Goal: Transaction & Acquisition: Purchase product/service

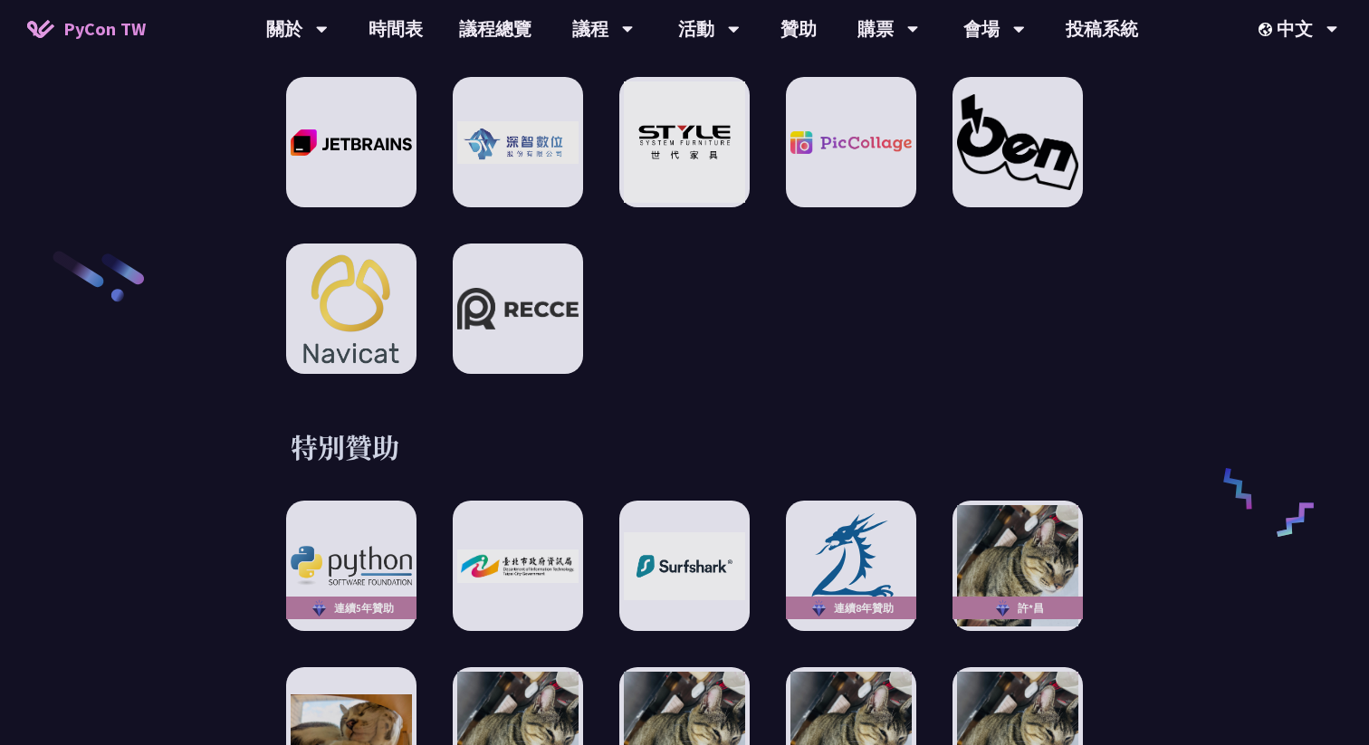
scroll to position [2855, 0]
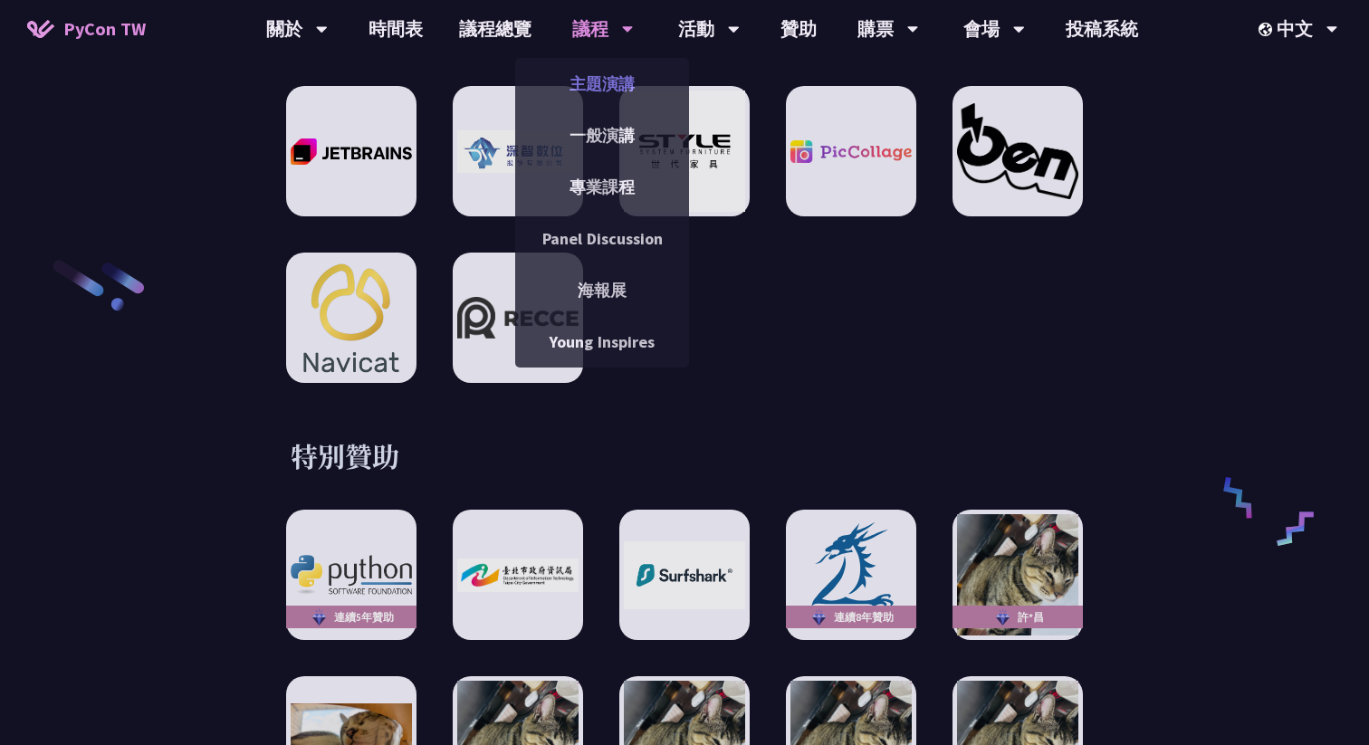
click at [601, 76] on link "主題演講" at bounding box center [602, 83] width 174 height 43
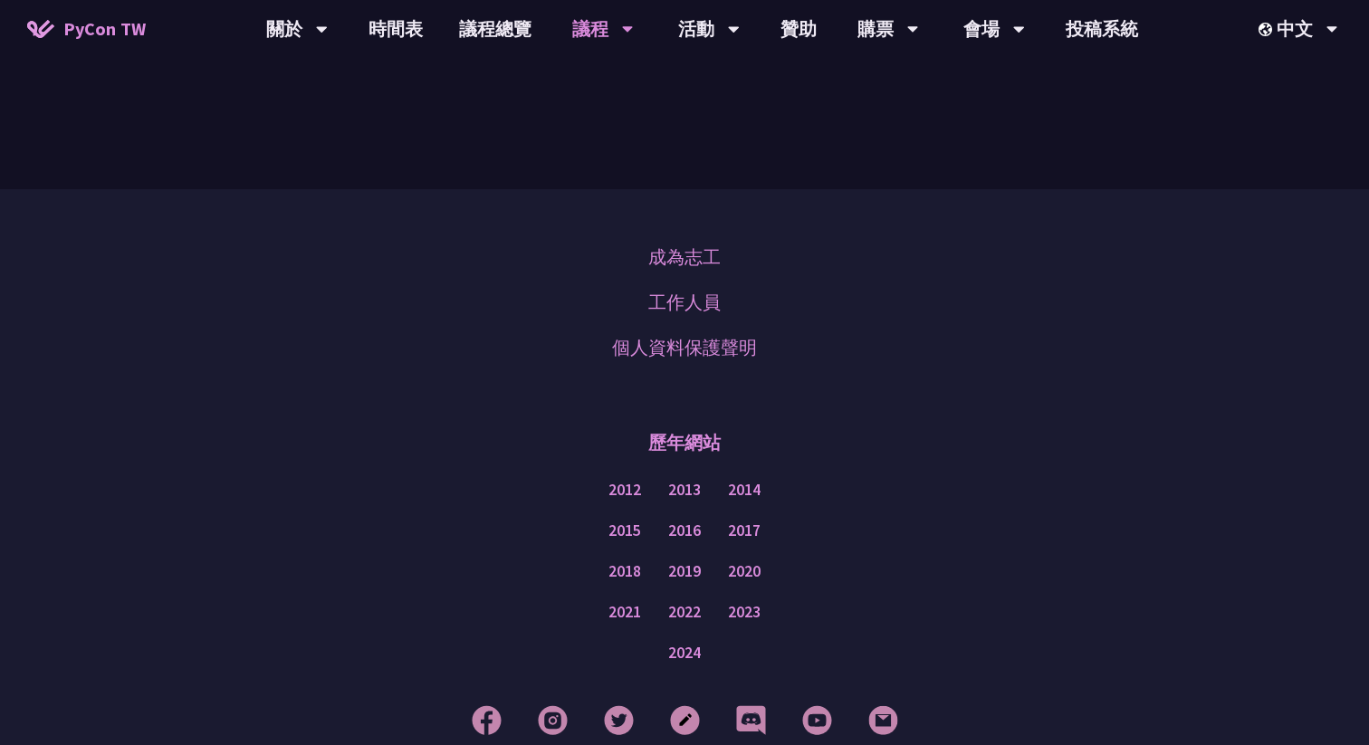
scroll to position [3251, 0]
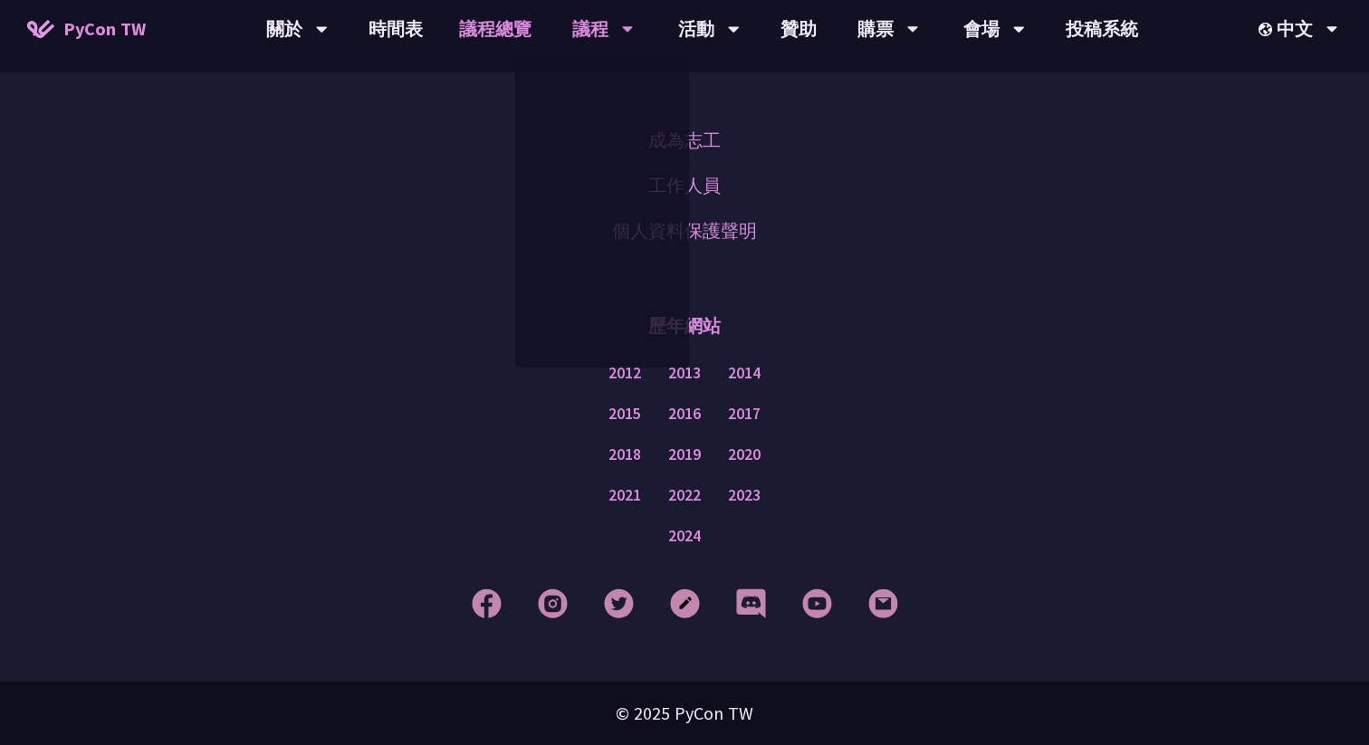
click at [447, 45] on link "議程總覽" at bounding box center [495, 29] width 109 height 58
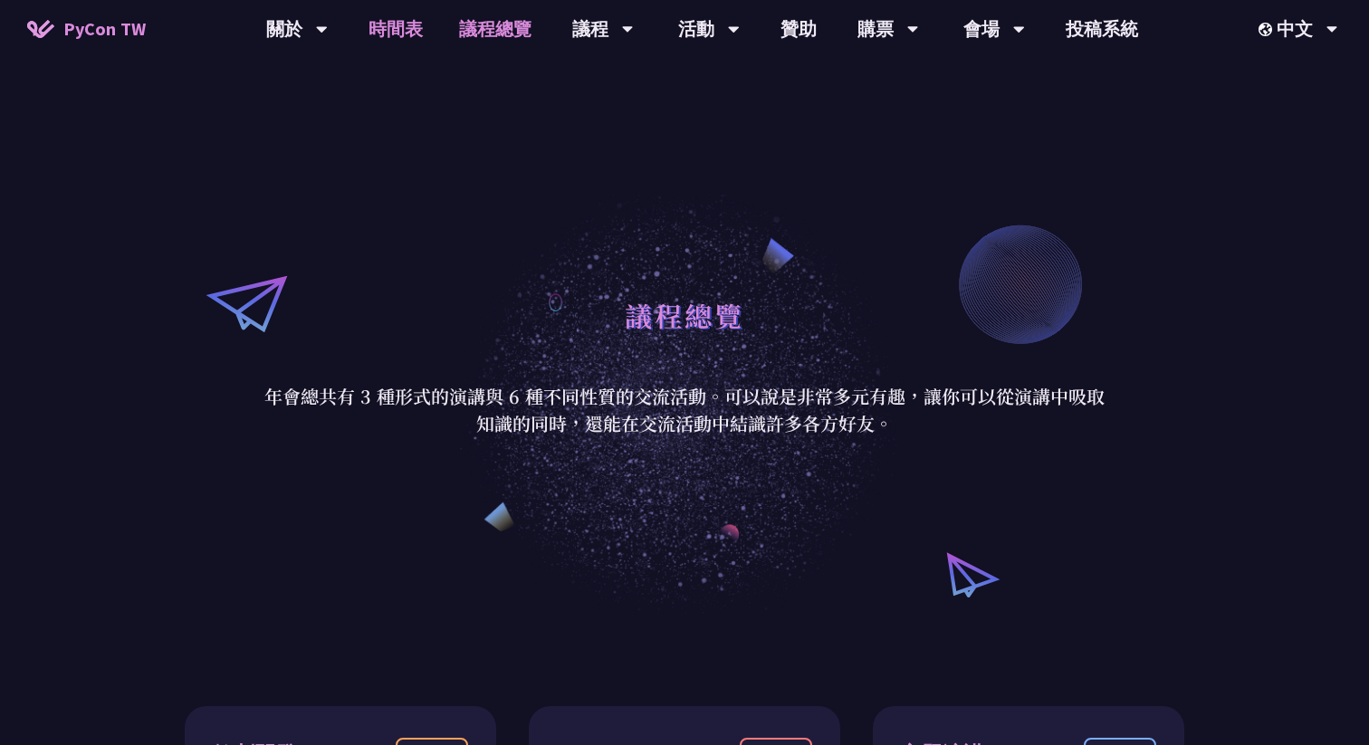
click at [391, 31] on link "時間表" at bounding box center [396, 29] width 91 height 58
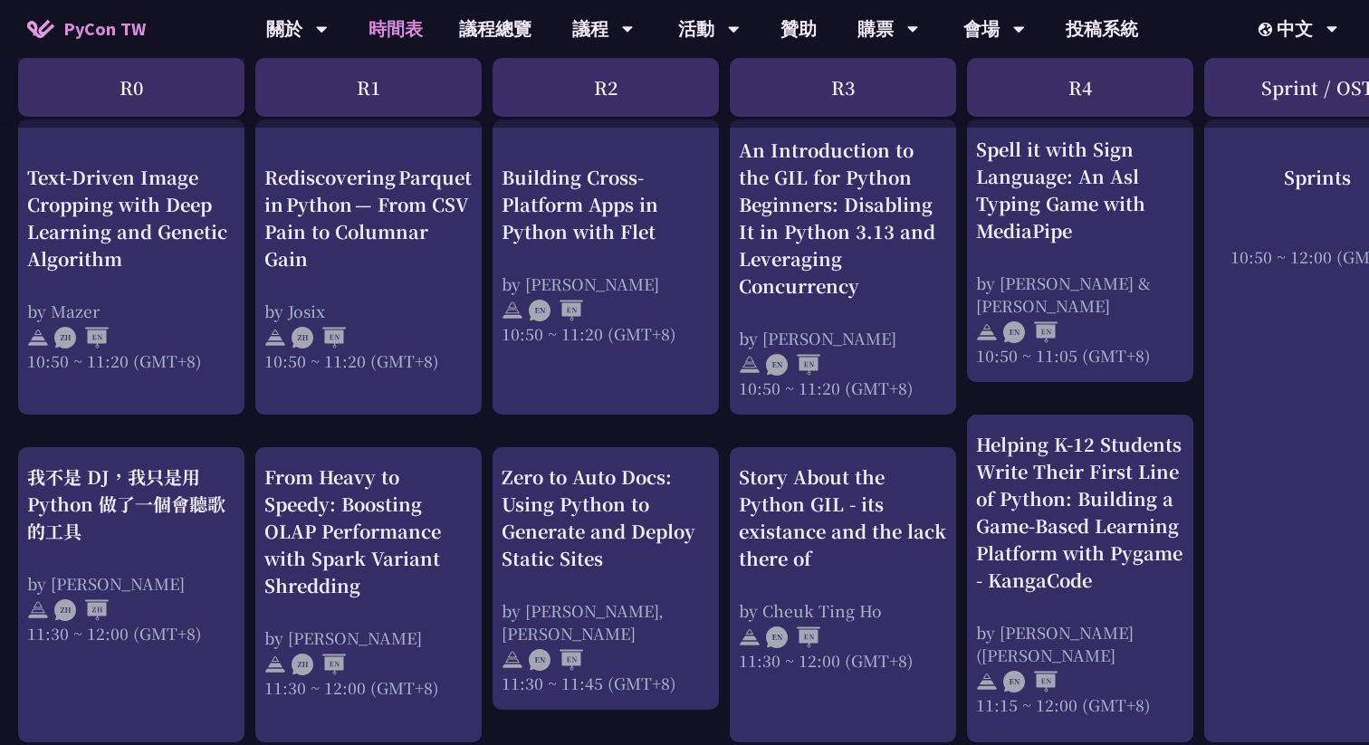
scroll to position [658, 0]
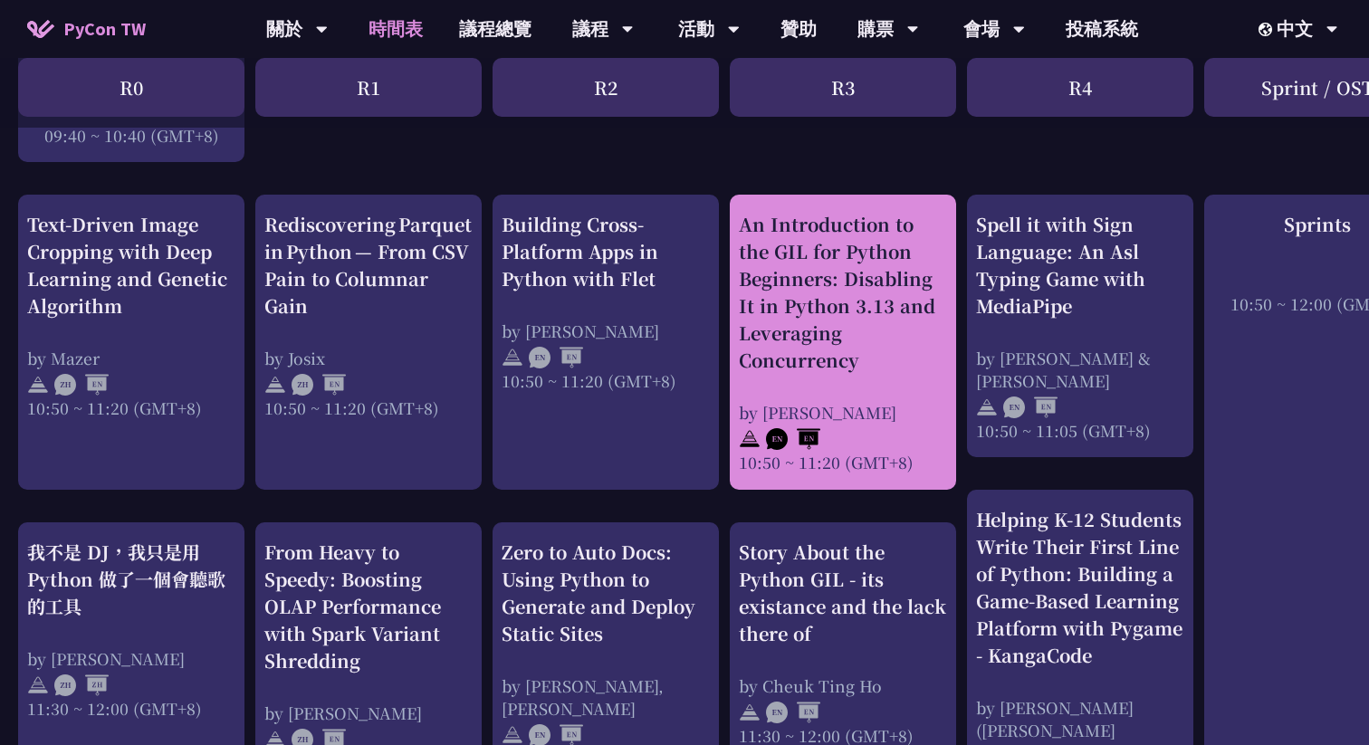
click at [819, 308] on div "An Introduction to the GIL for Python Beginners: Disabling It in Python 3.13 an…" at bounding box center [843, 292] width 208 height 163
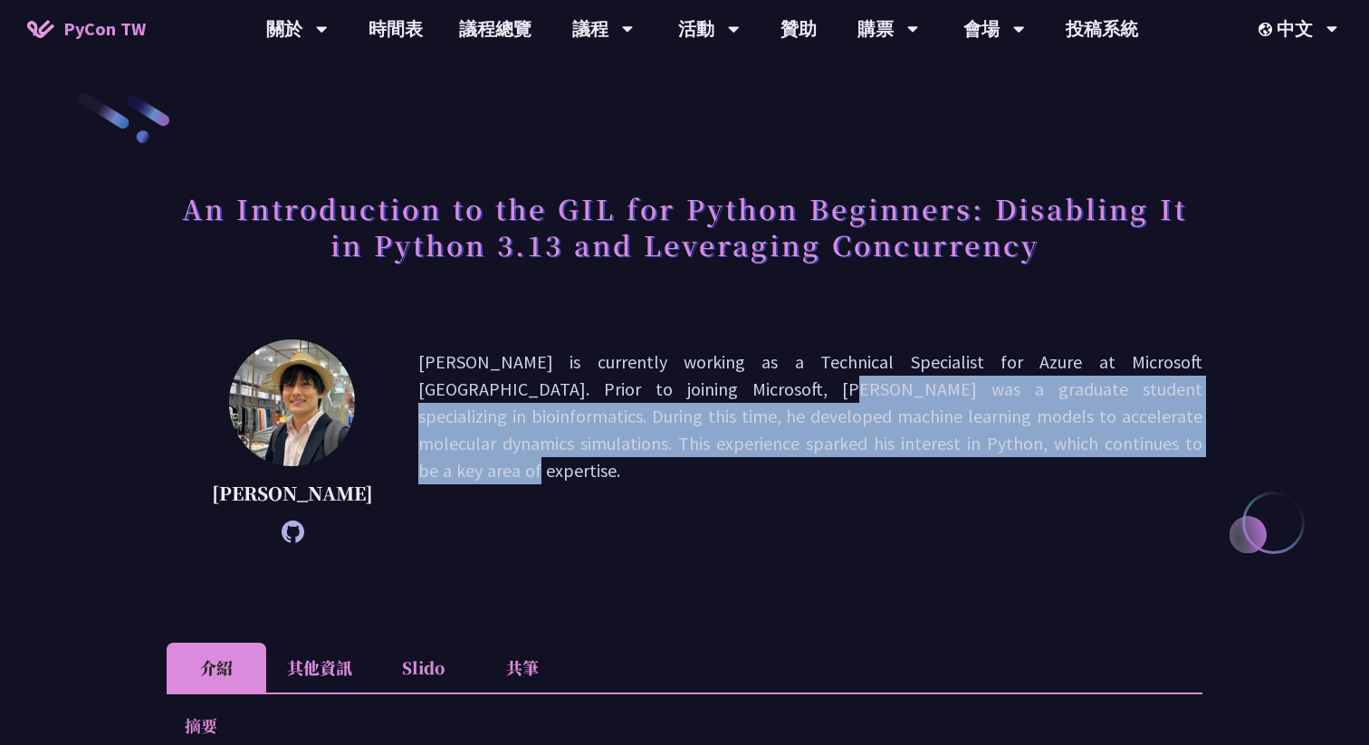
drag, startPoint x: 486, startPoint y: 391, endPoint x: 701, endPoint y: 530, distance: 255.5
click at [701, 530] on p "[PERSON_NAME] is currently working as a Technical Specialist for Azure at Micro…" at bounding box center [810, 442] width 784 height 186
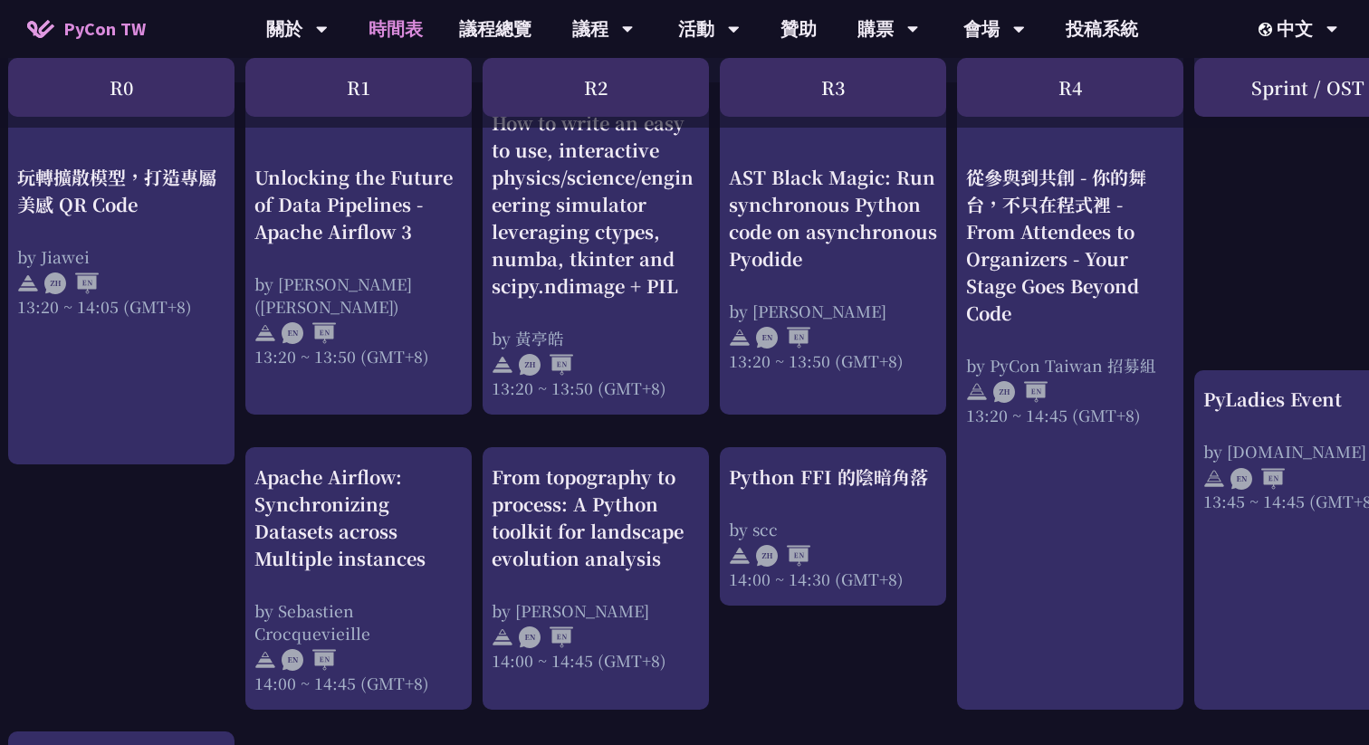
scroll to position [1366, 10]
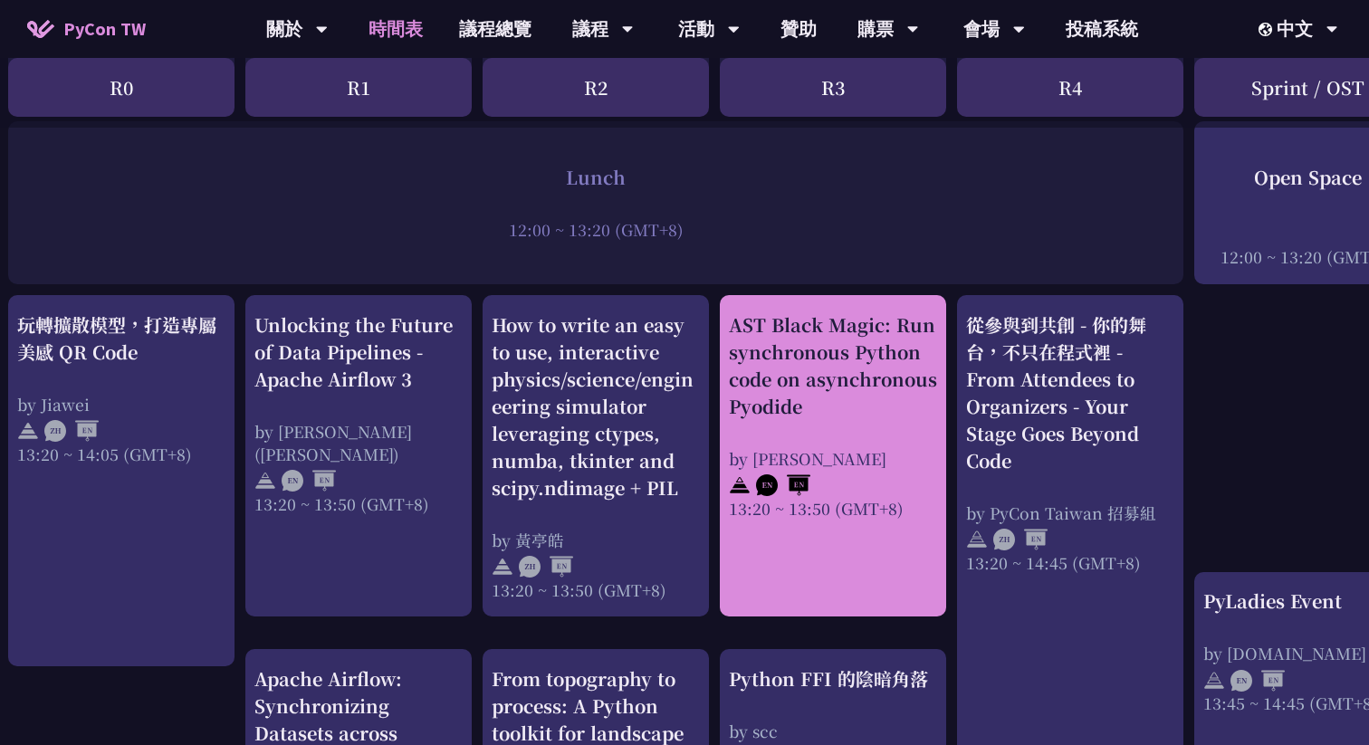
click at [823, 386] on div "AST Black Magic: Run synchronous Python code on asynchronous Pyodide" at bounding box center [833, 366] width 208 height 109
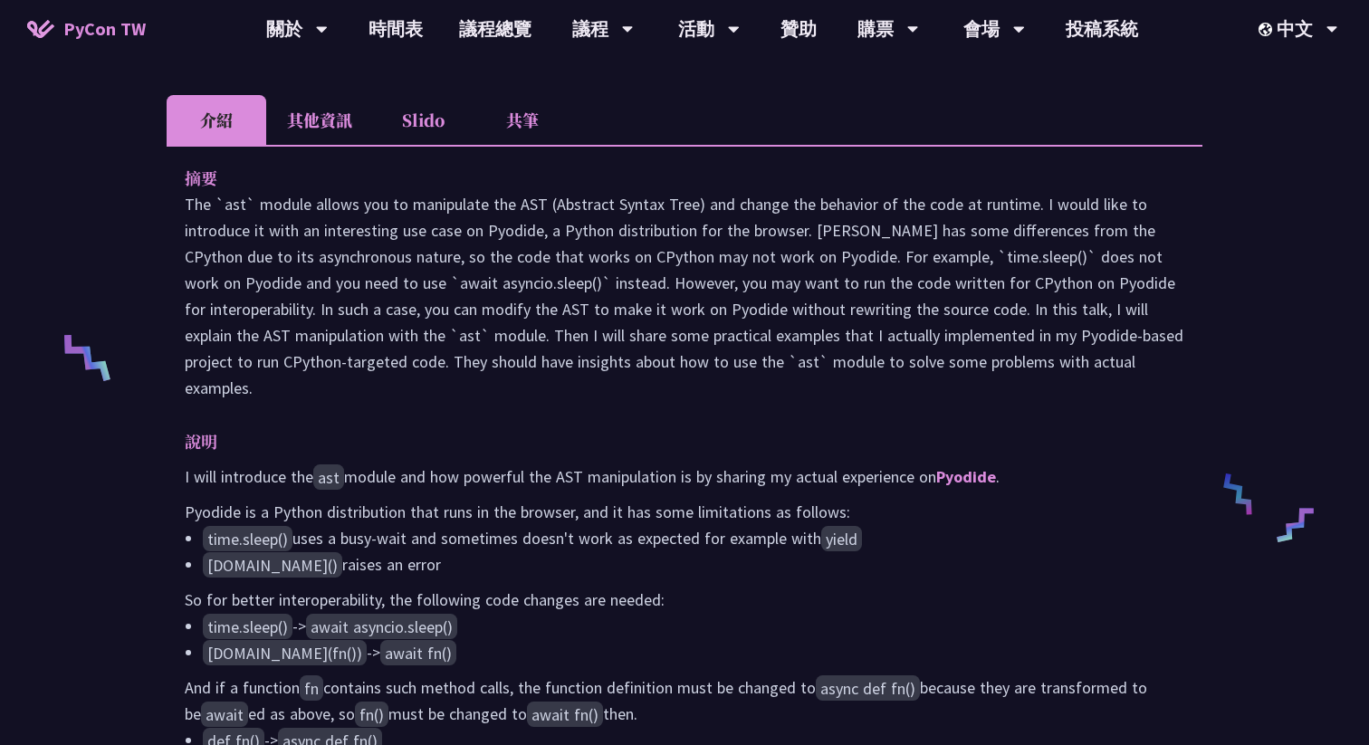
scroll to position [877, 0]
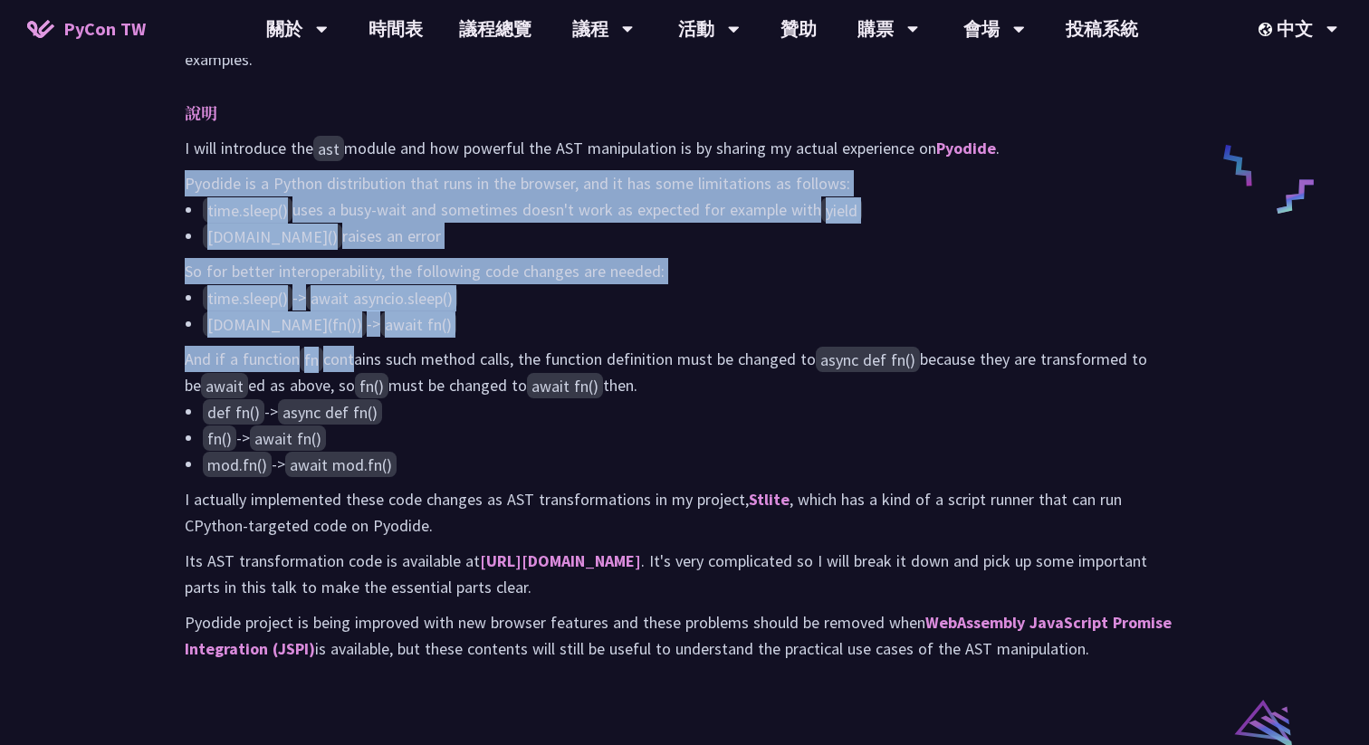
drag, startPoint x: 185, startPoint y: 173, endPoint x: 351, endPoint y: 349, distance: 241.5
click at [351, 349] on div "I will introduce the ast module and how powerful the AST manipulation is by sha…" at bounding box center [685, 398] width 1000 height 527
click at [351, 349] on p "And if a function fn contains such method calls, the function definition must b…" at bounding box center [685, 372] width 1000 height 53
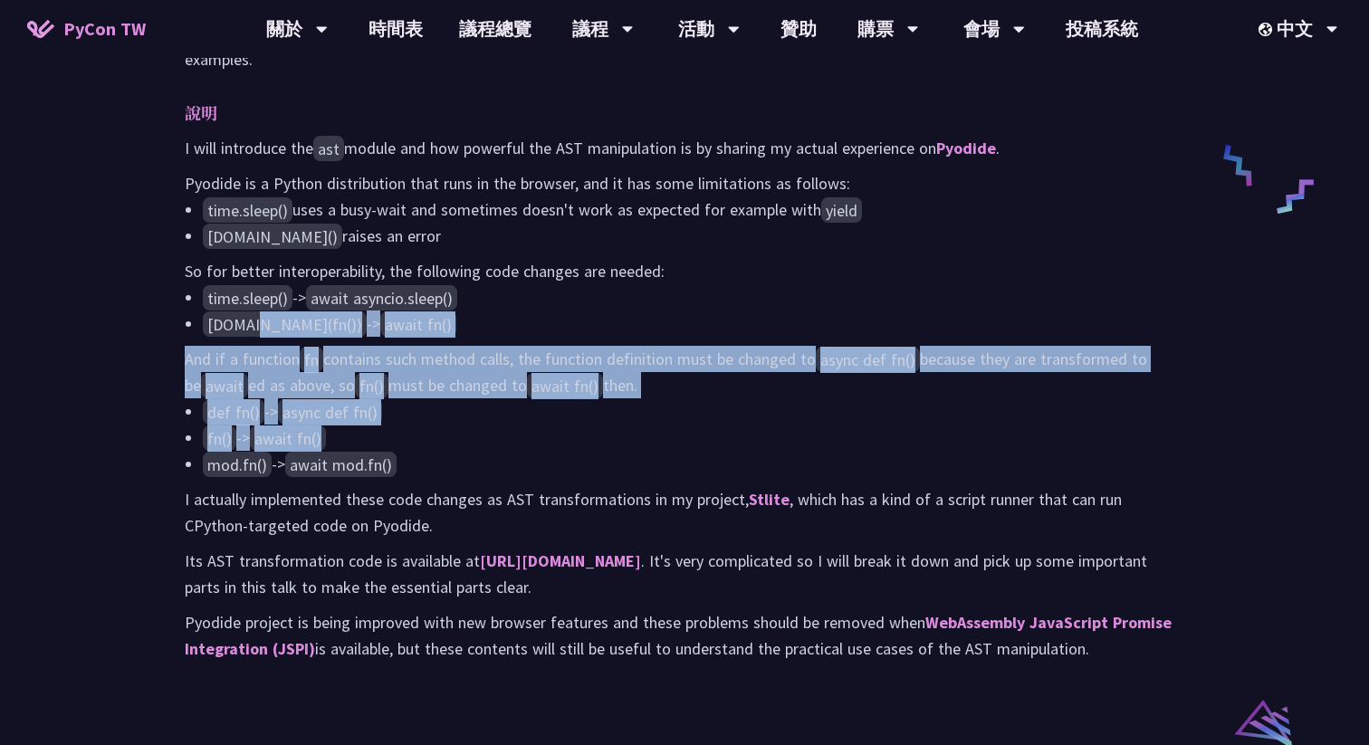
drag, startPoint x: 381, startPoint y: 431, endPoint x: 251, endPoint y: 312, distance: 176.9
click at [251, 312] on div "I will introduce the ast module and how powerful the AST manipulation is by sha…" at bounding box center [685, 398] width 1000 height 527
click at [251, 312] on code "[DOMAIN_NAME](fn())" at bounding box center [285, 324] width 164 height 25
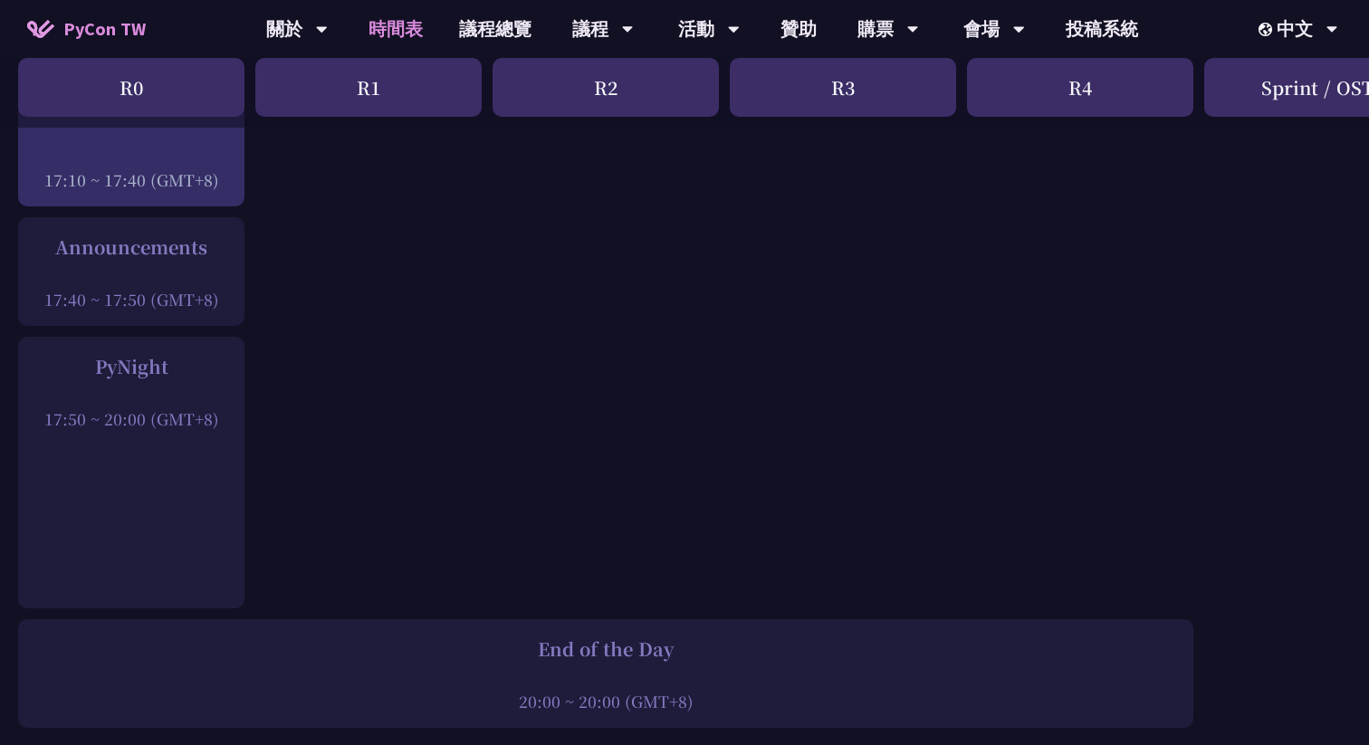
scroll to position [3240, 0]
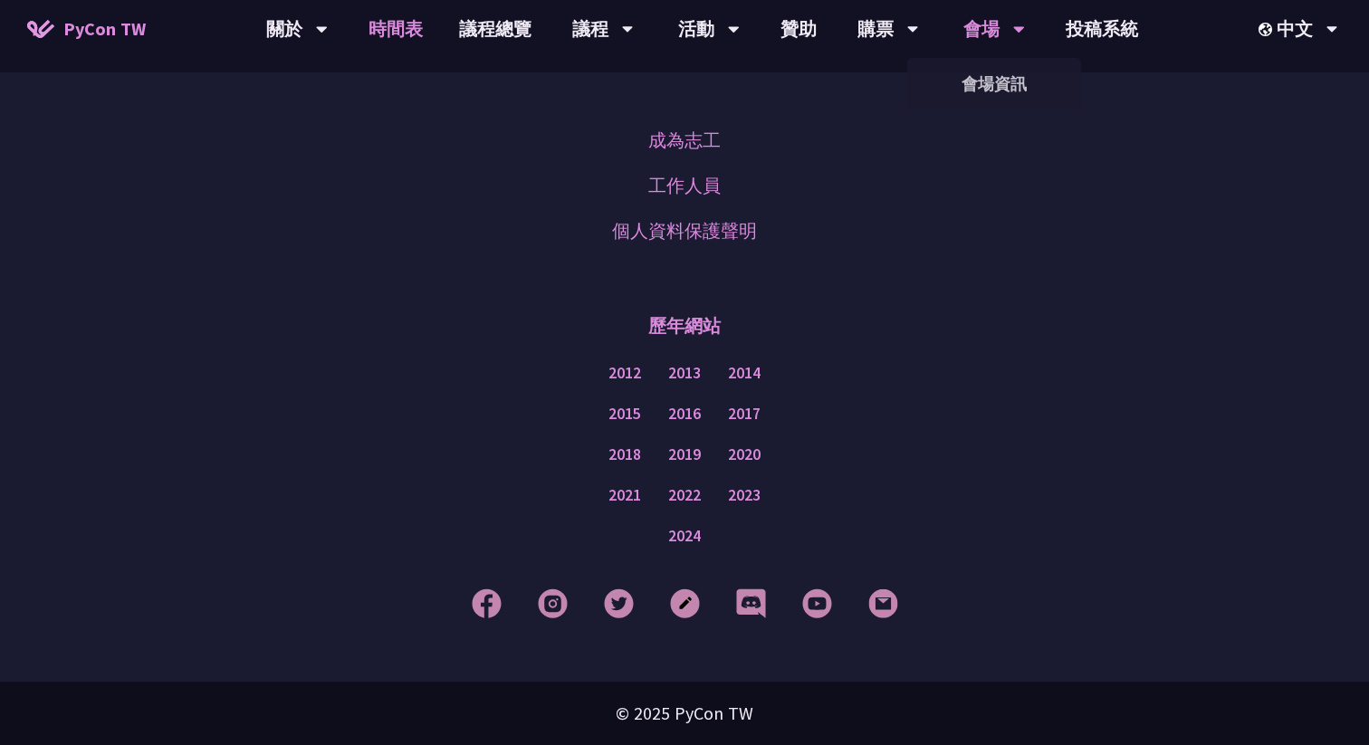
click at [989, 33] on div "會場" at bounding box center [995, 29] width 62 height 58
click at [904, 25] on div "購票" at bounding box center [889, 29] width 62 height 58
click at [875, 101] on link "購票資訊" at bounding box center [888, 83] width 174 height 43
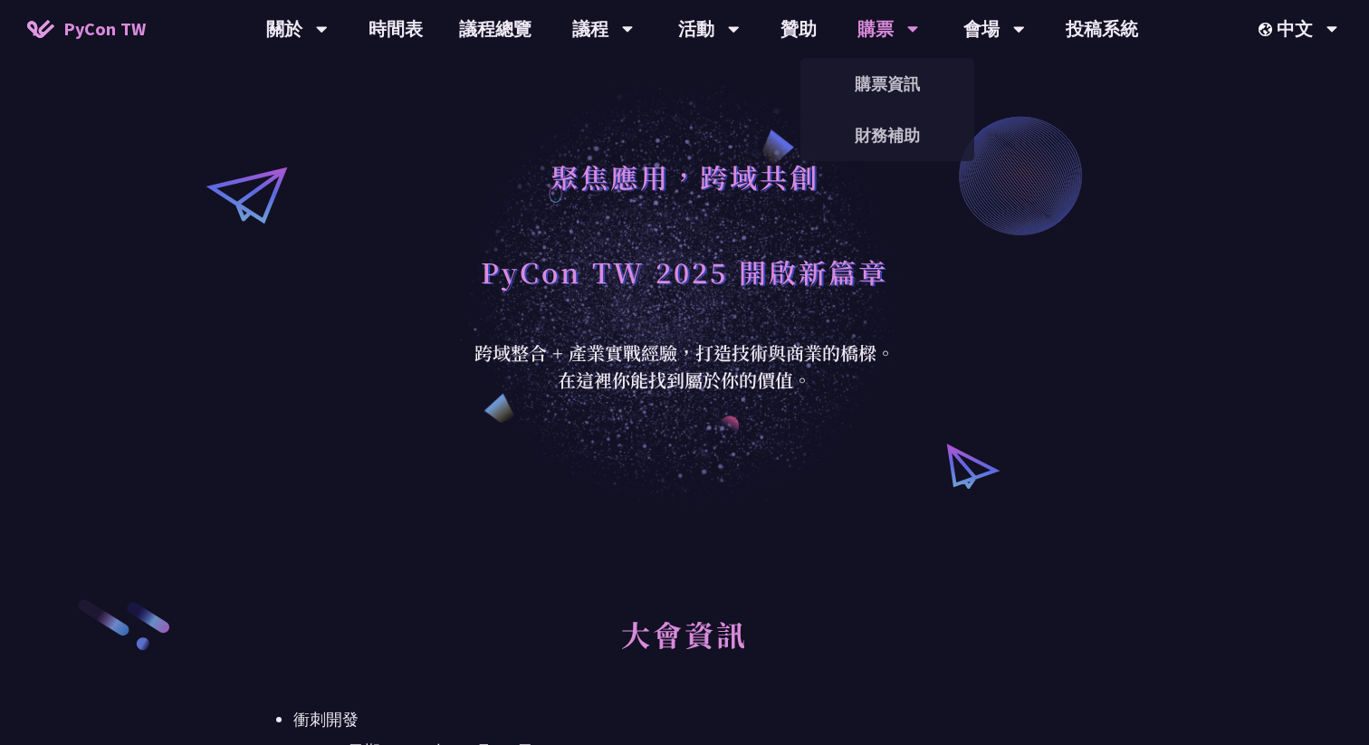
click at [884, 25] on div "購票" at bounding box center [889, 29] width 62 height 58
click at [878, 129] on link "財務補助" at bounding box center [888, 135] width 174 height 43
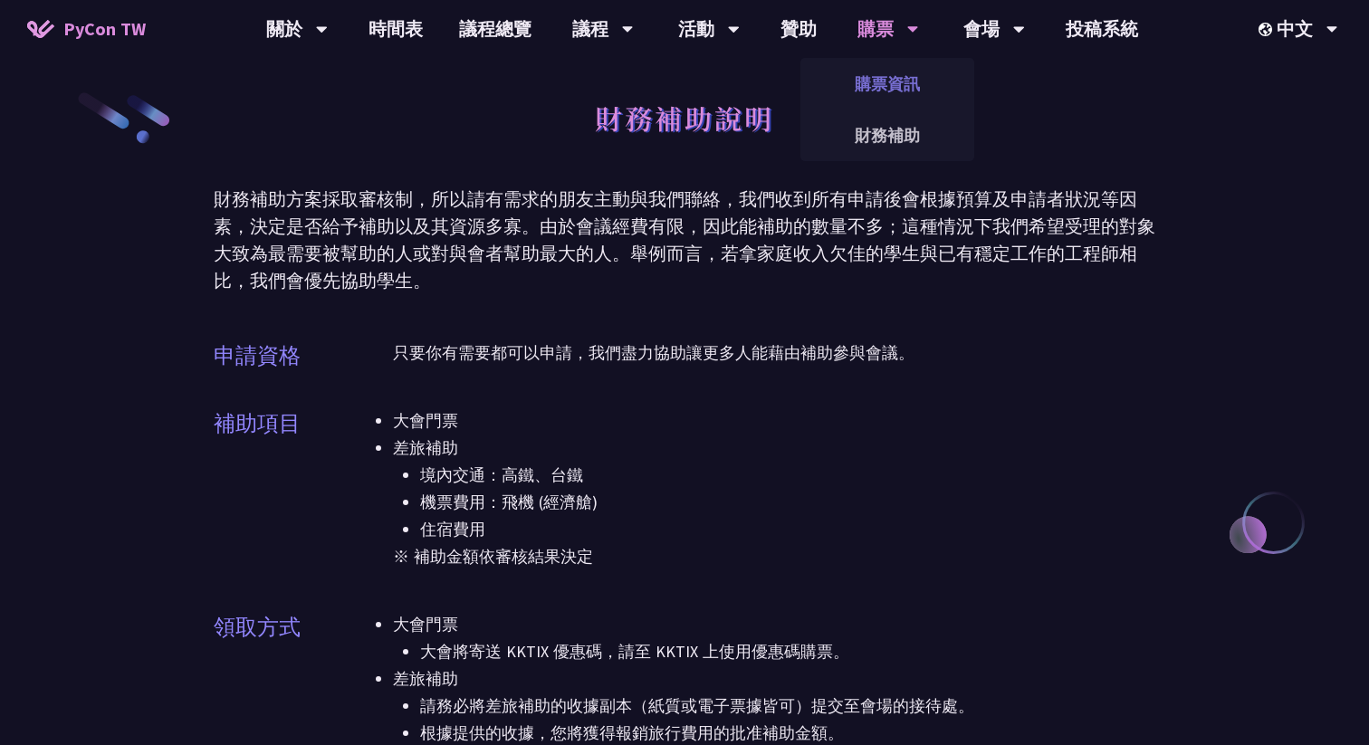
click at [889, 76] on link "購票資訊" at bounding box center [888, 83] width 174 height 43
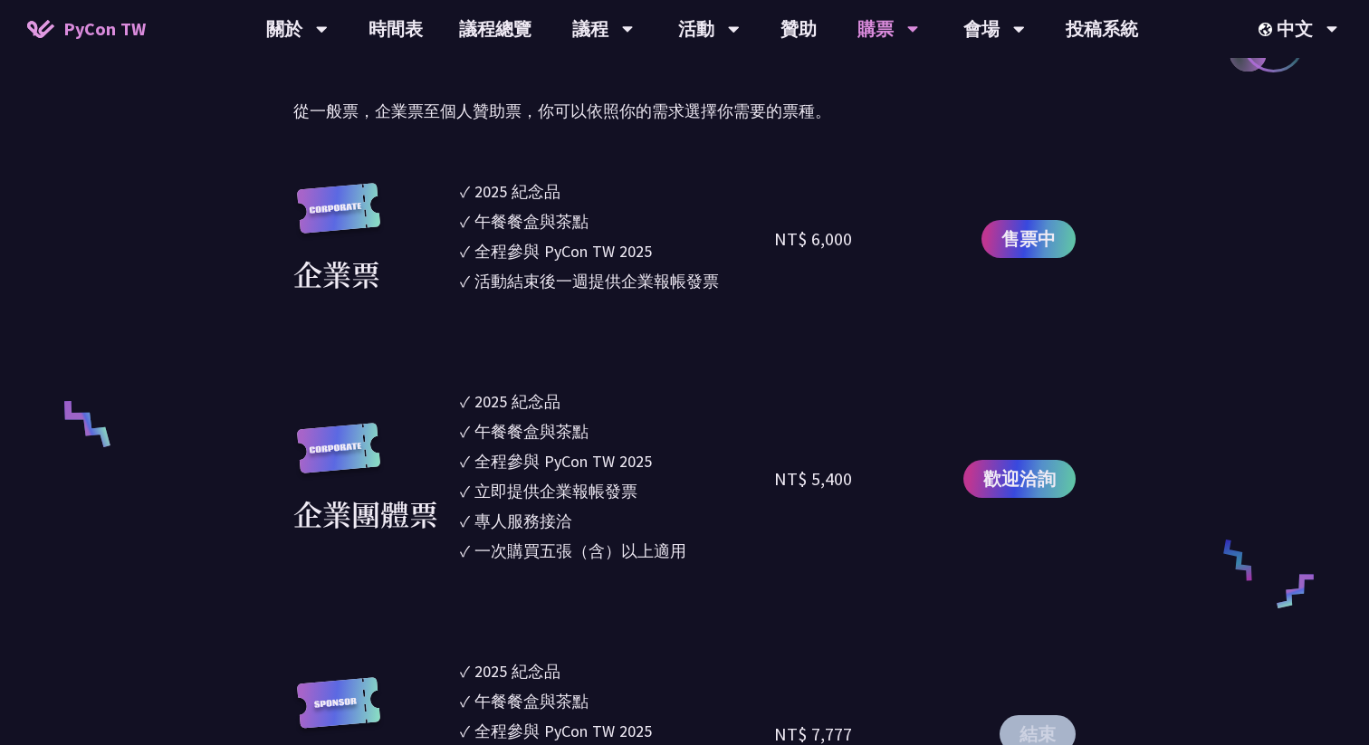
scroll to position [870, 0]
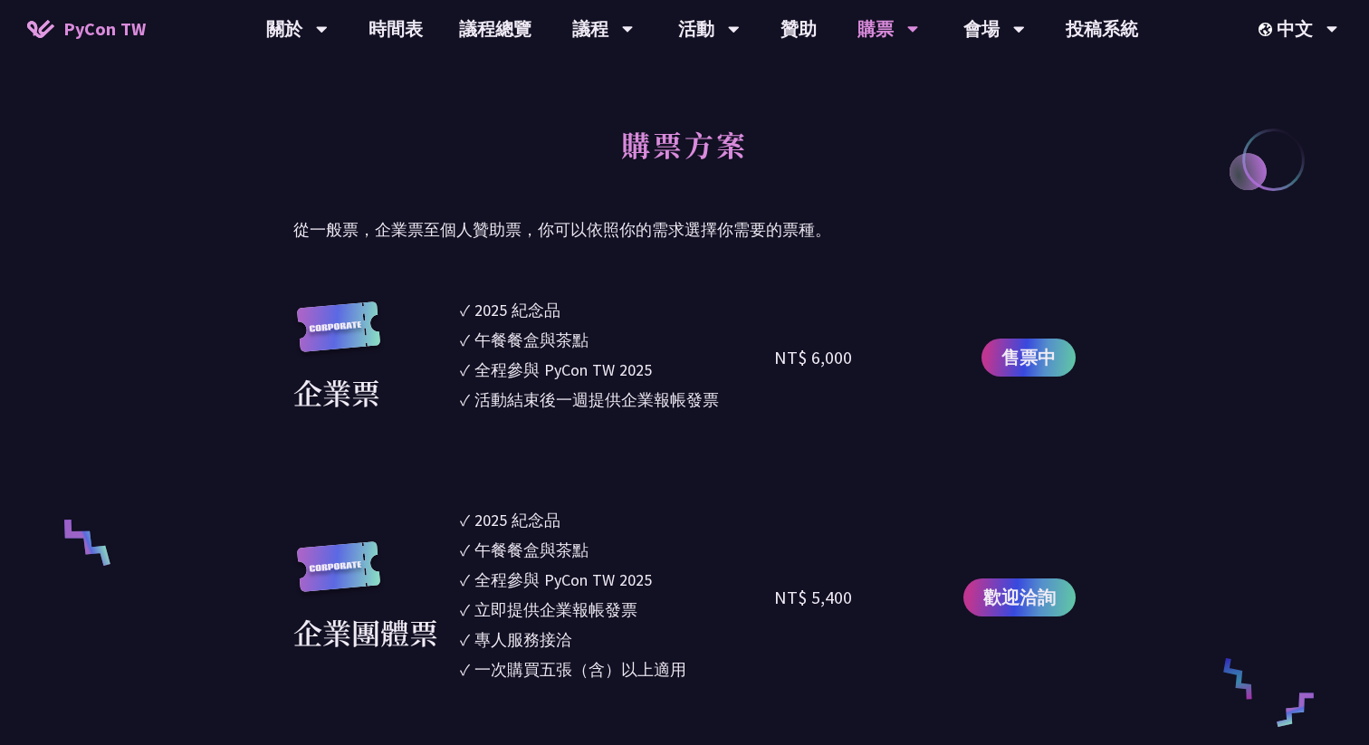
drag, startPoint x: 752, startPoint y: 344, endPoint x: 865, endPoint y: 428, distance: 141.1
drag, startPoint x: 860, startPoint y: 374, endPoint x: 773, endPoint y: 363, distance: 87.6
click at [774, 363] on div "NT$ 6,000" at bounding box center [853, 358] width 158 height 120
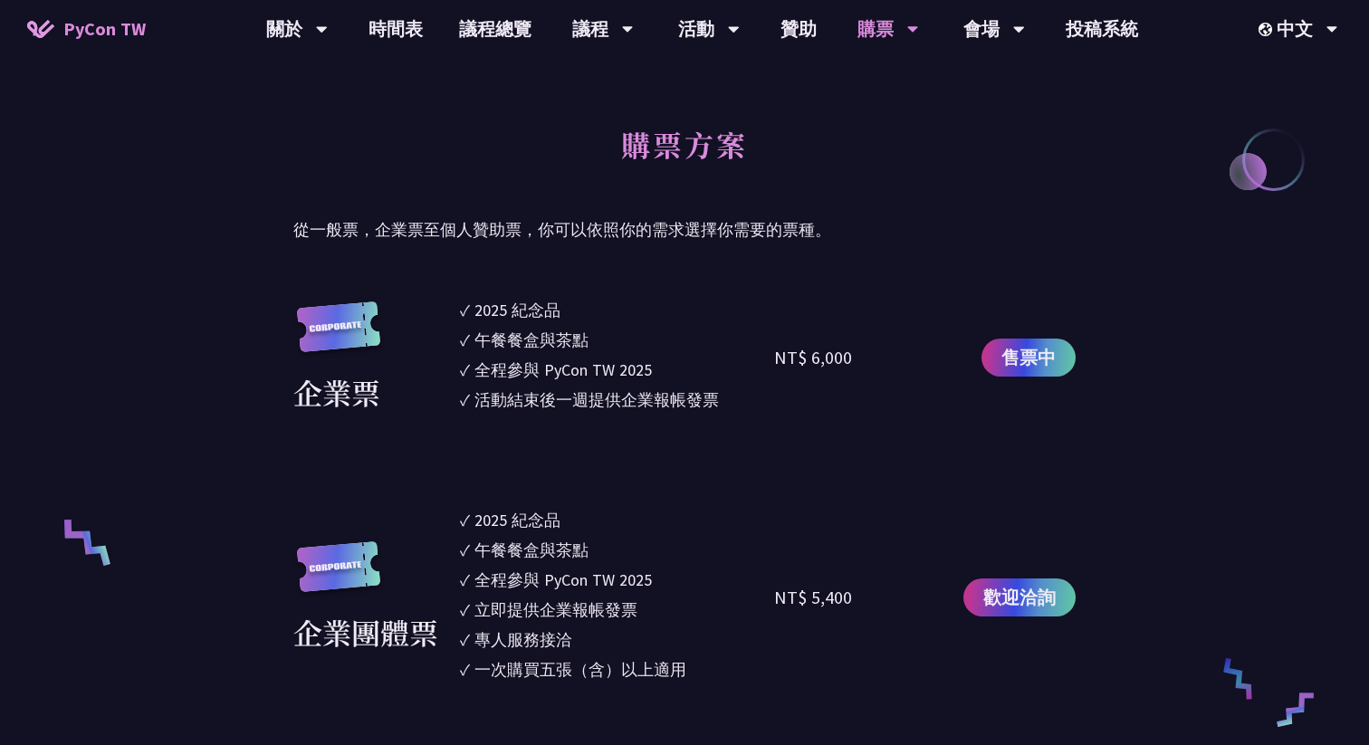
click at [774, 363] on div "NT$ 6,000" at bounding box center [813, 357] width 78 height 27
drag, startPoint x: 773, startPoint y: 363, endPoint x: 840, endPoint y: 371, distance: 66.6
click at [840, 371] on div "NT$ 6,000" at bounding box center [853, 358] width 158 height 120
drag, startPoint x: 840, startPoint y: 371, endPoint x: 779, endPoint y: 356, distance: 62.6
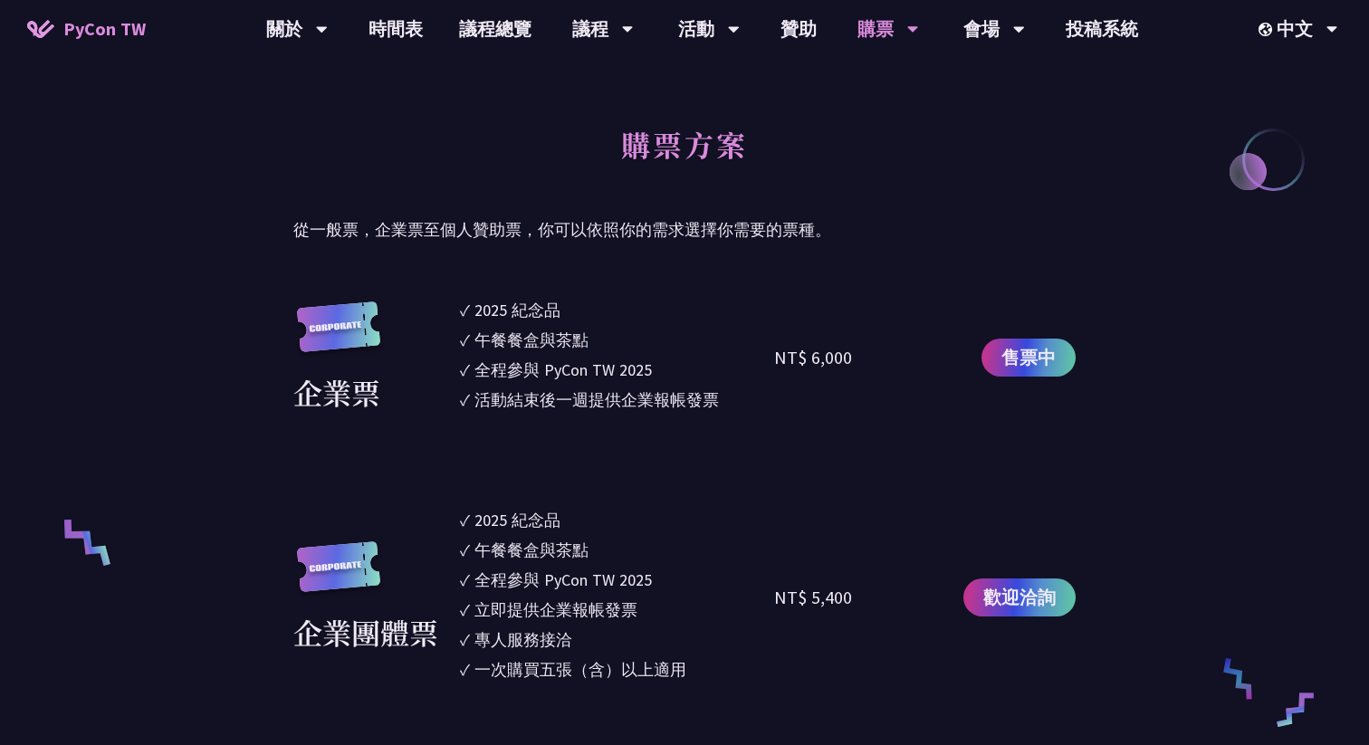
click at [779, 356] on div "NT$ 6,000" at bounding box center [853, 358] width 158 height 120
click at [779, 356] on div "NT$ 6,000" at bounding box center [813, 357] width 78 height 27
drag, startPoint x: 779, startPoint y: 356, endPoint x: 856, endPoint y: 377, distance: 79.8
click at [856, 377] on div "NT$ 6,000" at bounding box center [853, 358] width 158 height 120
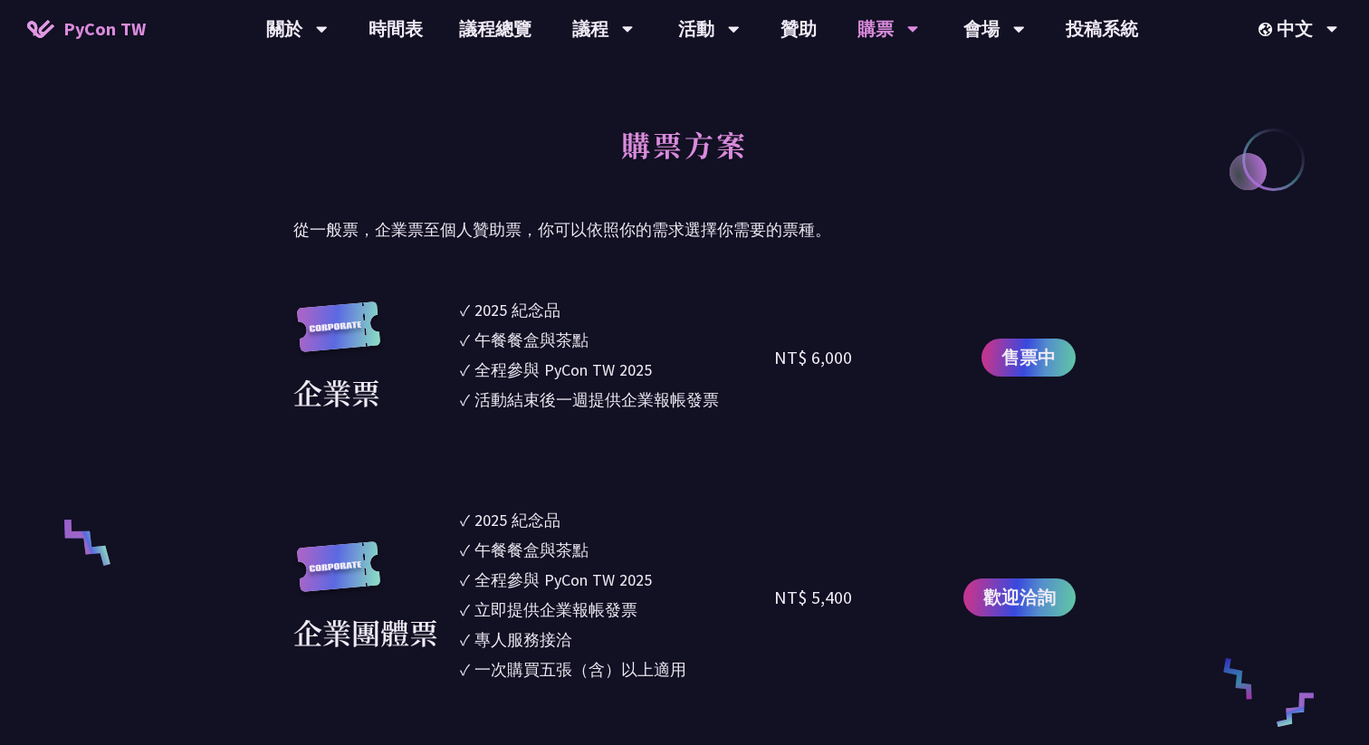
drag, startPoint x: 856, startPoint y: 377, endPoint x: 753, endPoint y: 346, distance: 107.7
click at [754, 346] on div "企業票 ✓ 2025 [PERSON_NAME]✓ 午餐餐盒與茶點 ✓ 全程參與 PyCon TW 2025 ✓ 活動結束後一週提供企業報帳發票 NT$ 6,…" at bounding box center [684, 358] width 783 height 120
click at [753, 346] on li "✓ 午餐餐盒與茶點" at bounding box center [617, 340] width 314 height 24
drag, startPoint x: 778, startPoint y: 351, endPoint x: 852, endPoint y: 379, distance: 79.7
click at [852, 379] on div "NT$ 6,000" at bounding box center [853, 358] width 158 height 120
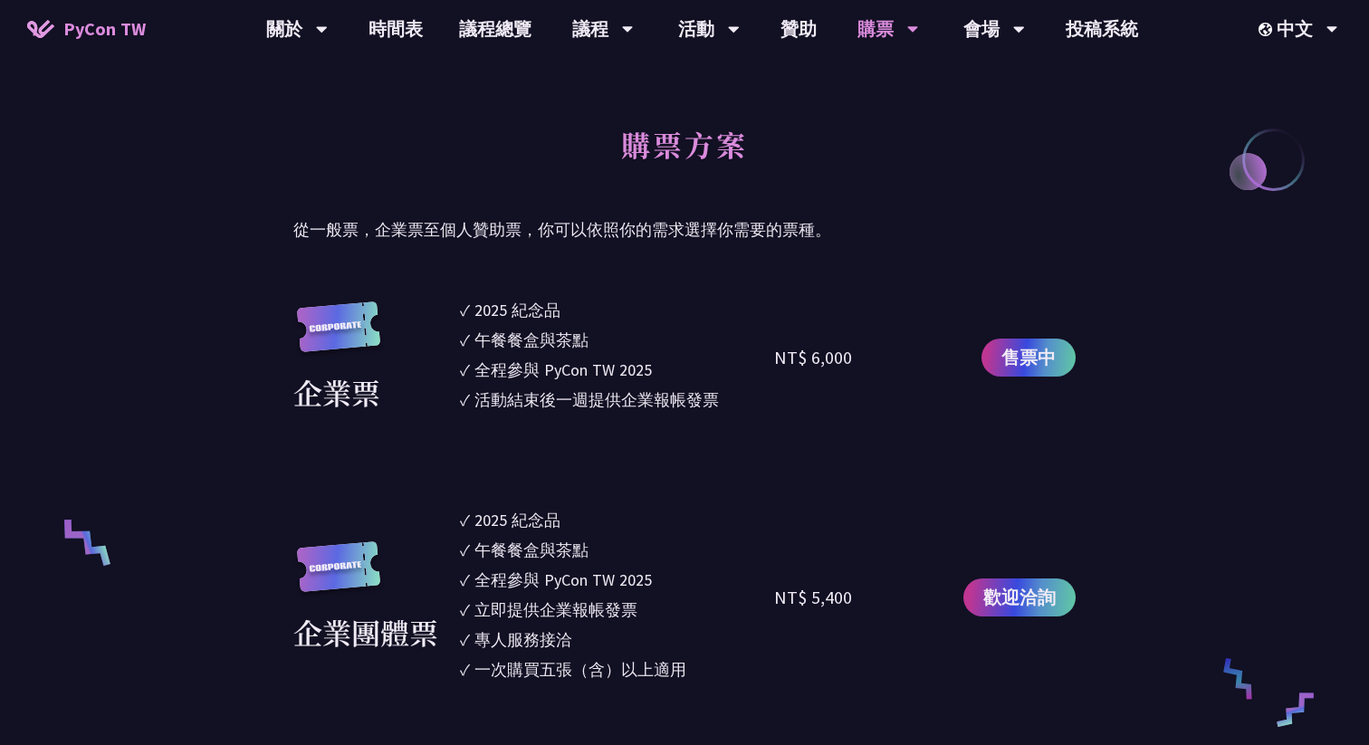
click at [852, 379] on div "NT$ 6,000" at bounding box center [853, 358] width 158 height 120
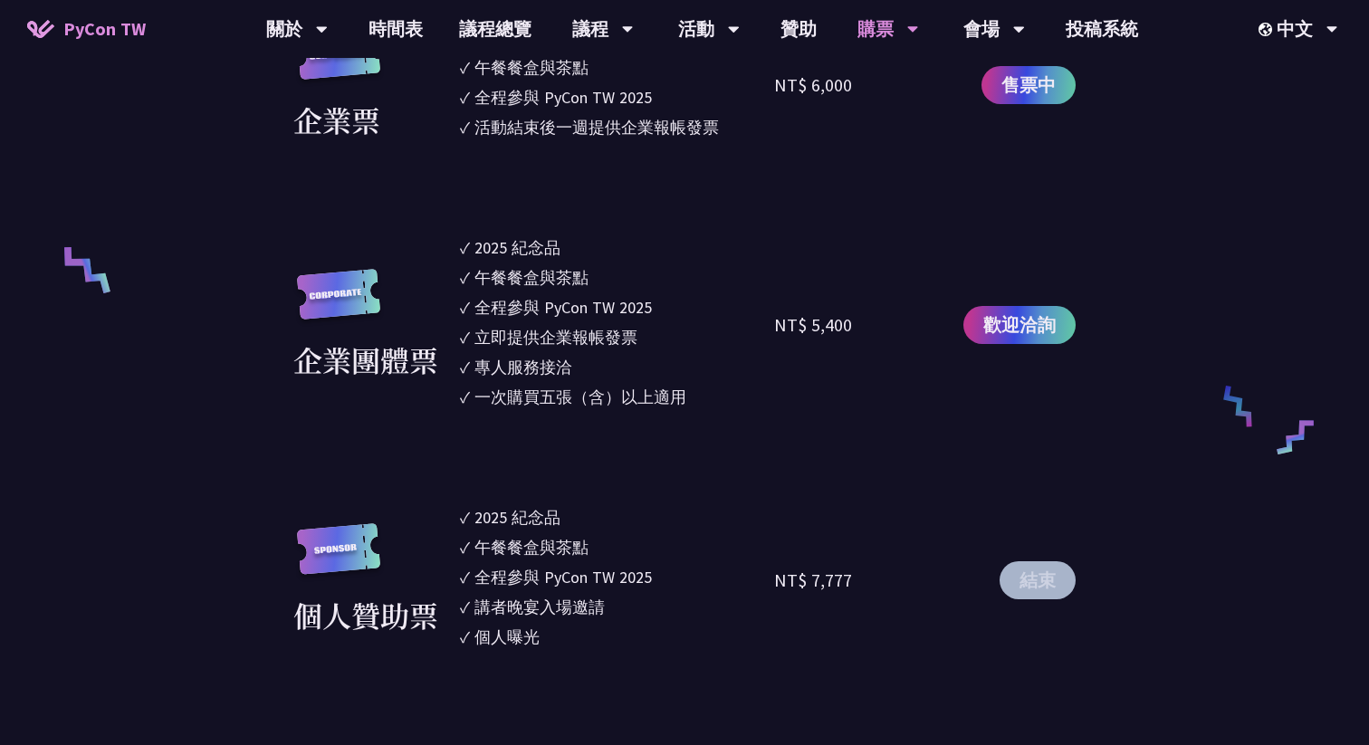
drag, startPoint x: 857, startPoint y: 351, endPoint x: 755, endPoint y: 330, distance: 103.7
click at [755, 330] on div "企業團體票 ✓ 2025 紀念品 ✓ 午餐餐盒與茶點 ✓ 全程參與 PyCon TW 2025 ✓ 立即提供企業報帳發票 ✓ 專人服務接洽 ✓ 一次購買五張（…" at bounding box center [684, 324] width 783 height 179
click at [755, 330] on li "✓ 立即提供企業報帳發票" at bounding box center [617, 337] width 314 height 24
drag, startPoint x: 762, startPoint y: 326, endPoint x: 865, endPoint y: 400, distance: 127.2
click at [865, 400] on div "企業團體票 ✓ 2025 紀念品 ✓ 午餐餐盒與茶點 ✓ 全程參與 PyCon TW 2025 ✓ 立即提供企業報帳發票 ✓ 專人服務接洽 ✓ 一次購買五張（…" at bounding box center [684, 324] width 783 height 179
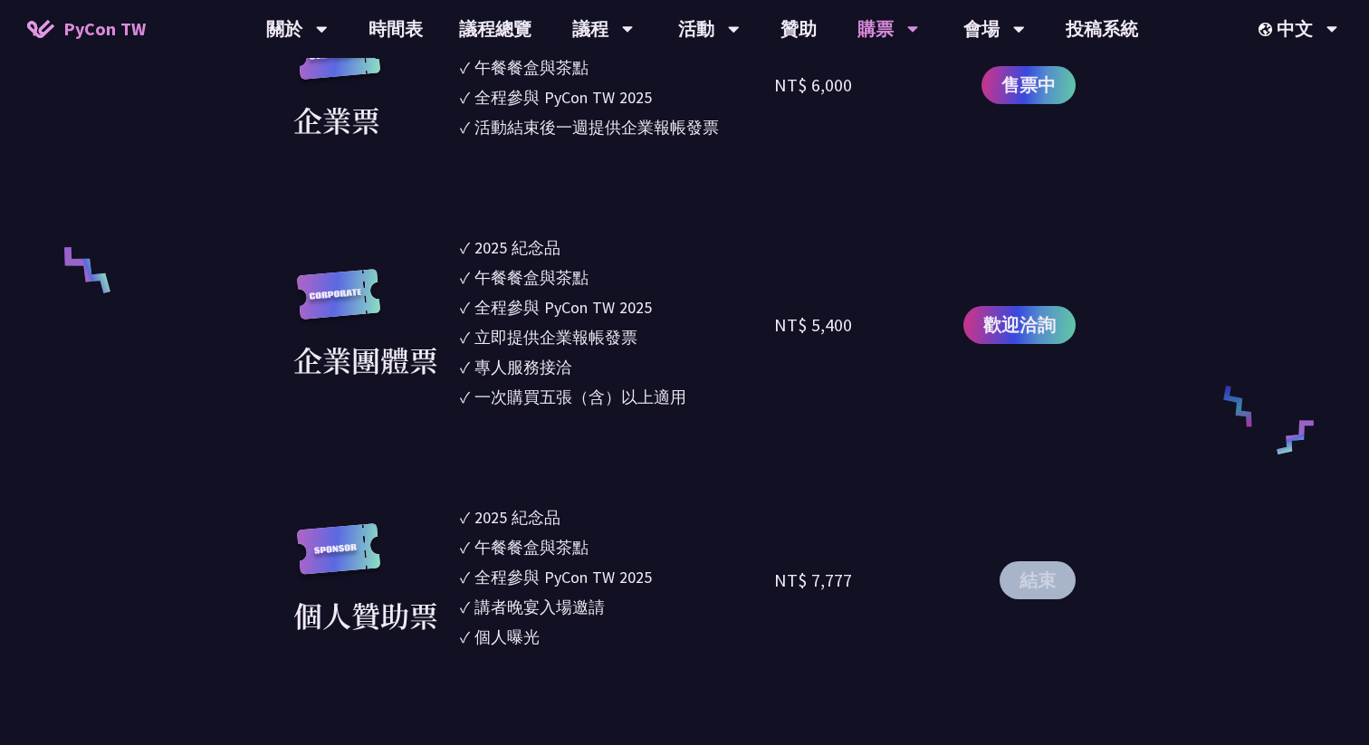
click at [865, 400] on div "NT$ 5,400" at bounding box center [853, 324] width 158 height 179
drag, startPoint x: 854, startPoint y: 596, endPoint x: 779, endPoint y: 589, distance: 75.5
click at [779, 589] on div "NT$ 7,777" at bounding box center [853, 579] width 158 height 149
click at [779, 589] on div "NT$ 7,777" at bounding box center [813, 580] width 78 height 27
drag, startPoint x: 779, startPoint y: 589, endPoint x: 841, endPoint y: 591, distance: 62.6
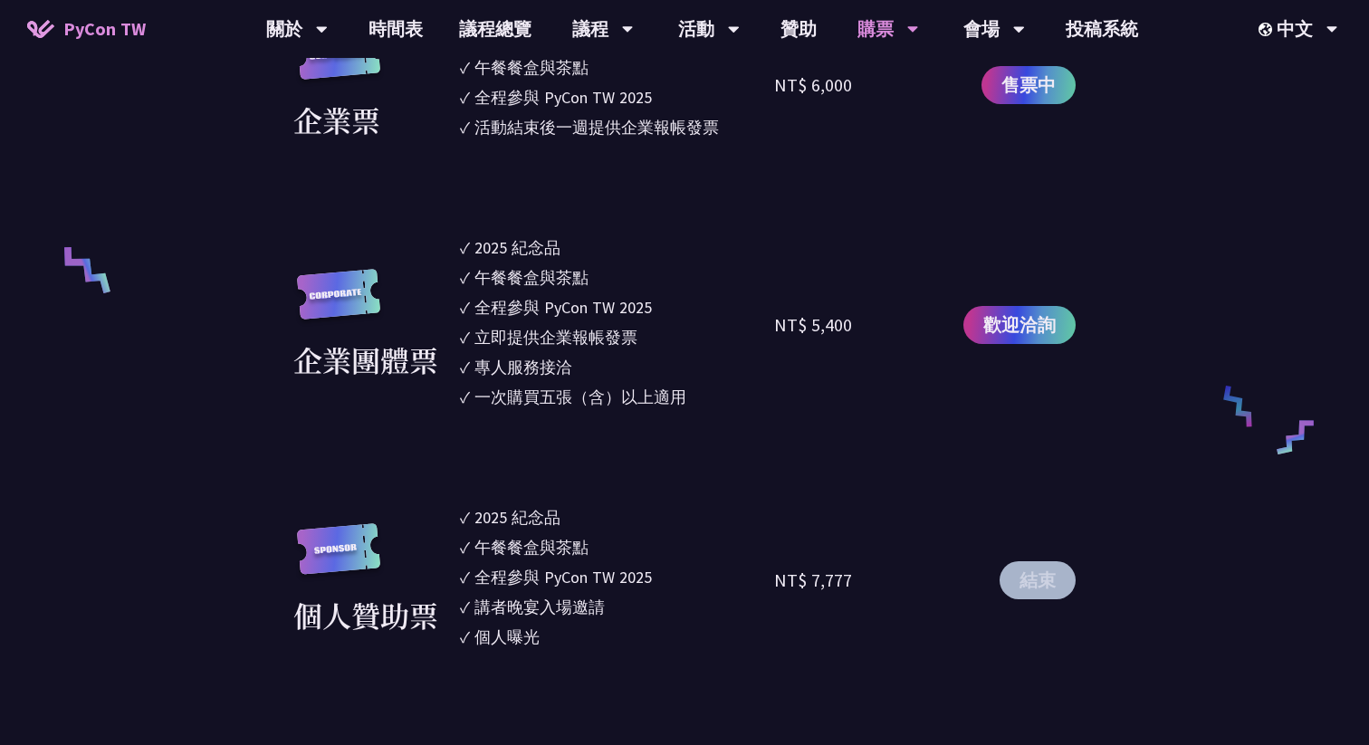
click at [841, 591] on div "NT$ 7,777" at bounding box center [813, 580] width 78 height 27
drag, startPoint x: 841, startPoint y: 591, endPoint x: 771, endPoint y: 567, distance: 74.8
click at [771, 567] on div "個人贊助票 ✓ 2025 [PERSON_NAME]✓ 午餐餐盒與茶點 ✓ 全程參與 PyCon TW 2025 ✓ 講者晚宴入場邀請 ✓ 個人曝光 NT$ …" at bounding box center [684, 579] width 783 height 149
click at [771, 567] on li "✓ 全程參與 PyCon TW 2025" at bounding box center [617, 577] width 314 height 24
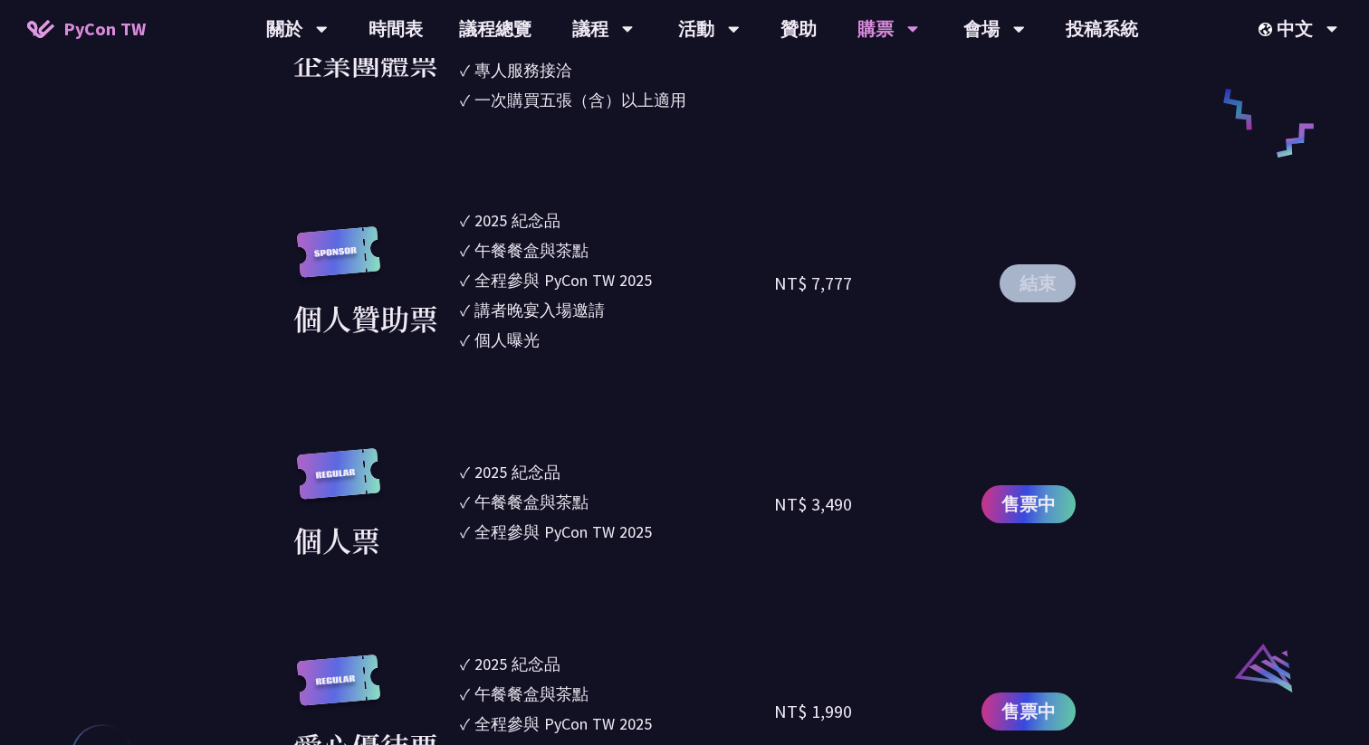
scroll to position [1868, 0]
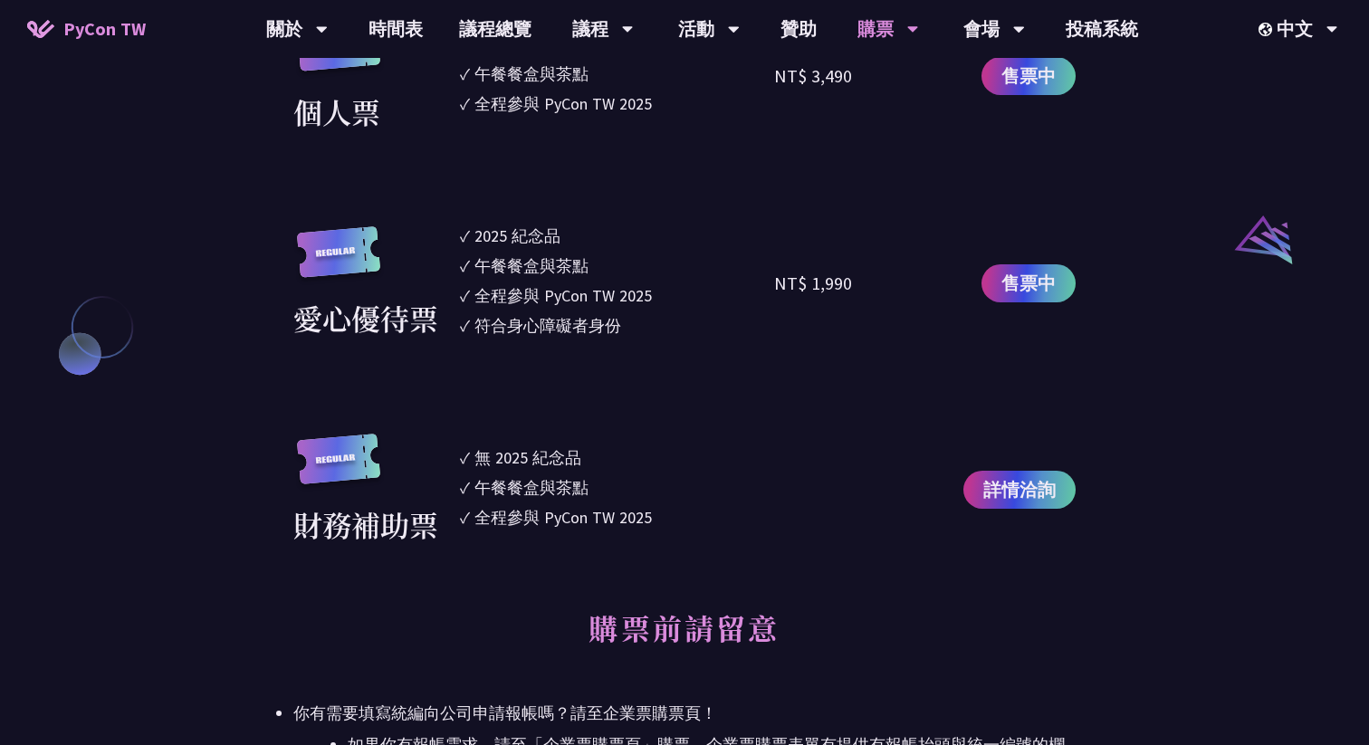
drag, startPoint x: 853, startPoint y: 280, endPoint x: 770, endPoint y: 254, distance: 87.1
click at [770, 254] on div "愛心優待票 ✓ 2025 [PERSON_NAME]✓ 午餐餐盒與茶點 ✓ 全程參與 PyCon TW 2025 ✓ 符合身心障礙者身份 NT$ 1,990 …" at bounding box center [684, 284] width 783 height 120
click at [770, 254] on li "✓ 午餐餐盒與茶點" at bounding box center [617, 266] width 314 height 24
click at [725, 254] on li "✓ 午餐餐盒與茶點" at bounding box center [617, 266] width 314 height 24
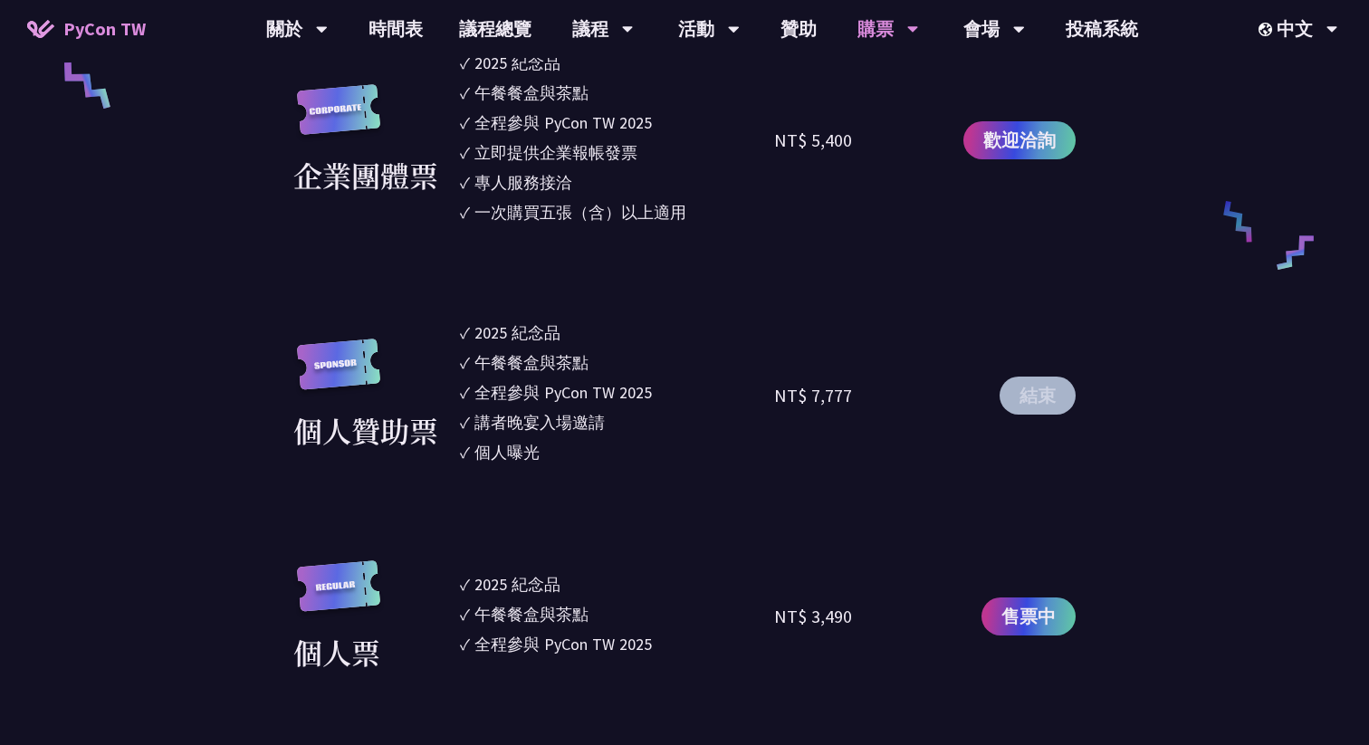
scroll to position [1124, 0]
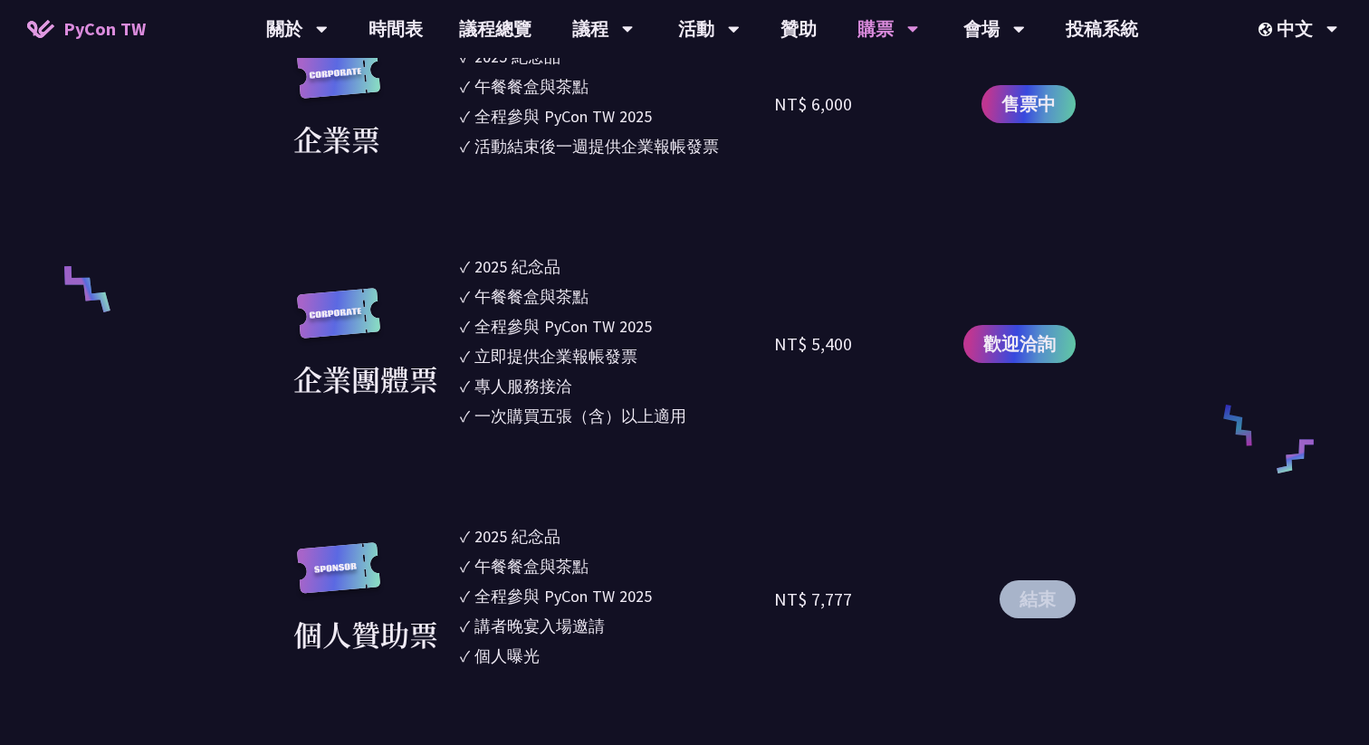
drag, startPoint x: 772, startPoint y: 342, endPoint x: 830, endPoint y: 355, distance: 59.3
click at [830, 355] on div "企業團體票 ✓ 2025 紀念品 ✓ 午餐餐盒與茶點 ✓ 全程參與 PyCon TW 2025 ✓ 立即提供企業報帳發票 ✓ 專人服務接洽 ✓ 一次購買五張（…" at bounding box center [684, 343] width 783 height 179
click at [830, 355] on div "NT$ 5,400" at bounding box center [813, 344] width 78 height 27
drag, startPoint x: 850, startPoint y: 355, endPoint x: 750, endPoint y: 324, distance: 104.3
click at [752, 326] on div "企業團體票 ✓ 2025 紀念品 ✓ 午餐餐盒與茶點 ✓ 全程參與 PyCon TW 2025 ✓ 立即提供企業報帳發票 ✓ 專人服務接洽 ✓ 一次購買五張（…" at bounding box center [684, 343] width 783 height 179
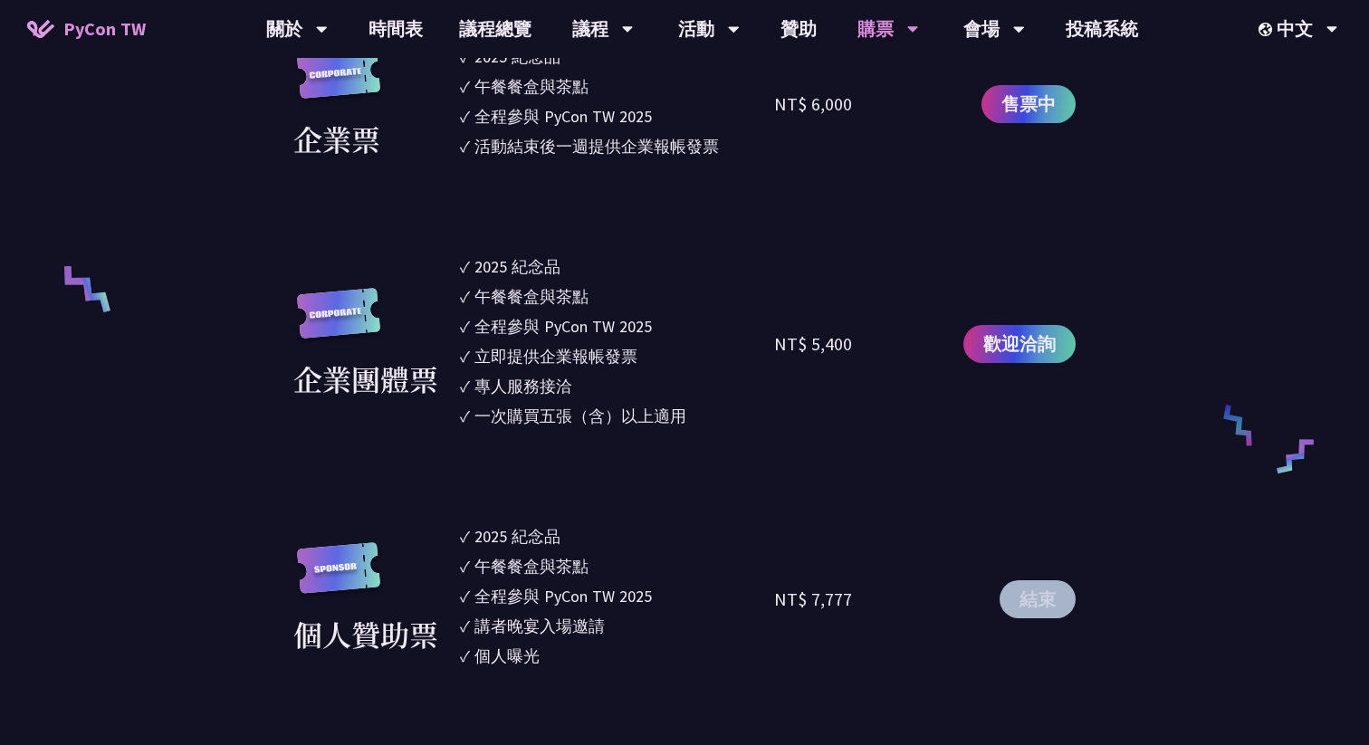
click at [750, 324] on li "✓ 全程參與 PyCon TW 2025" at bounding box center [617, 326] width 314 height 24
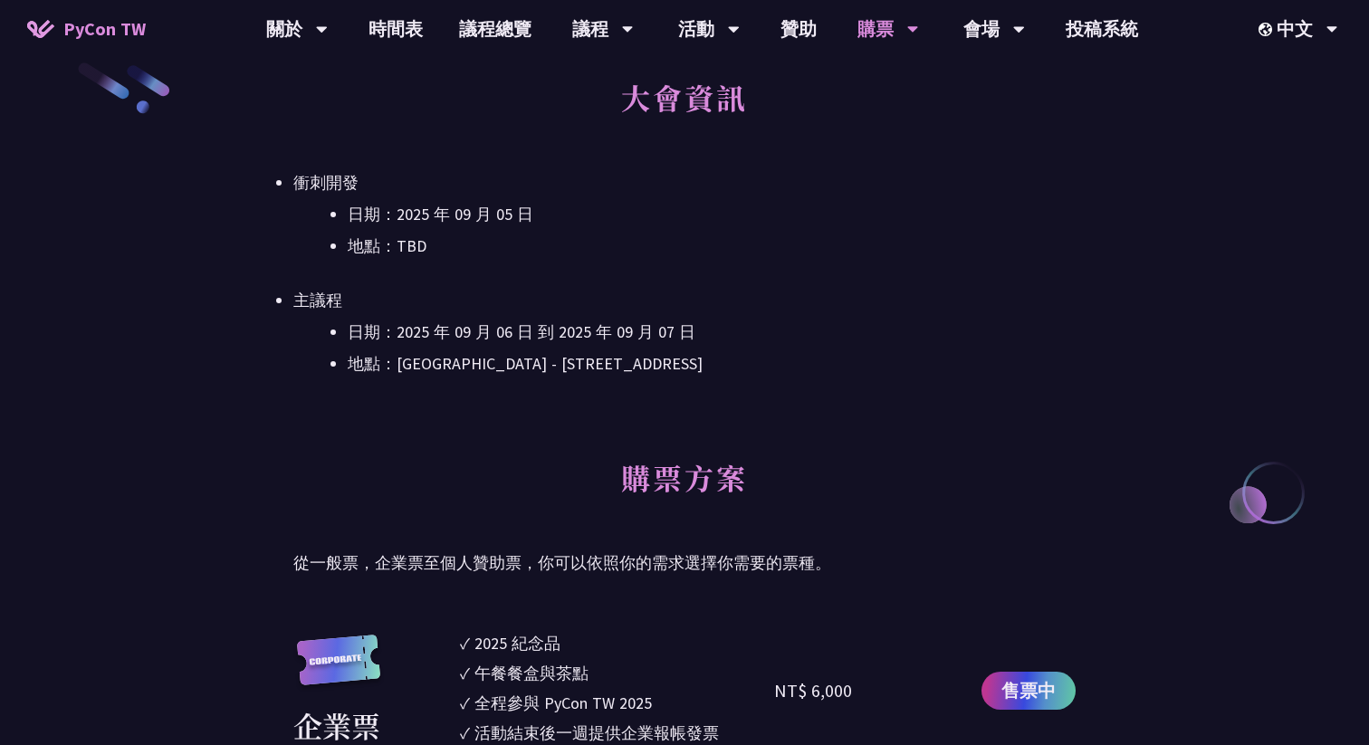
scroll to position [0, 0]
